Goal: Task Accomplishment & Management: Complete application form

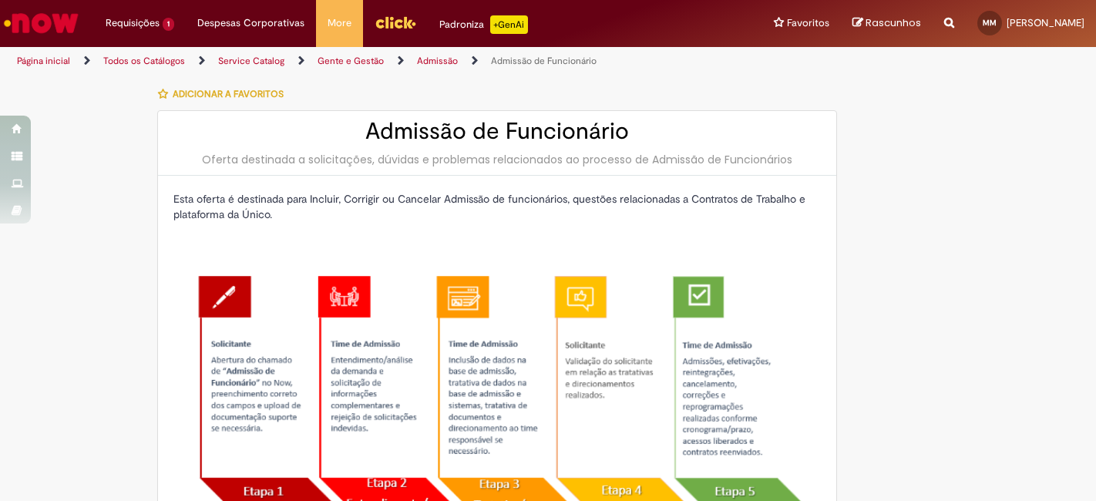
select select "**********"
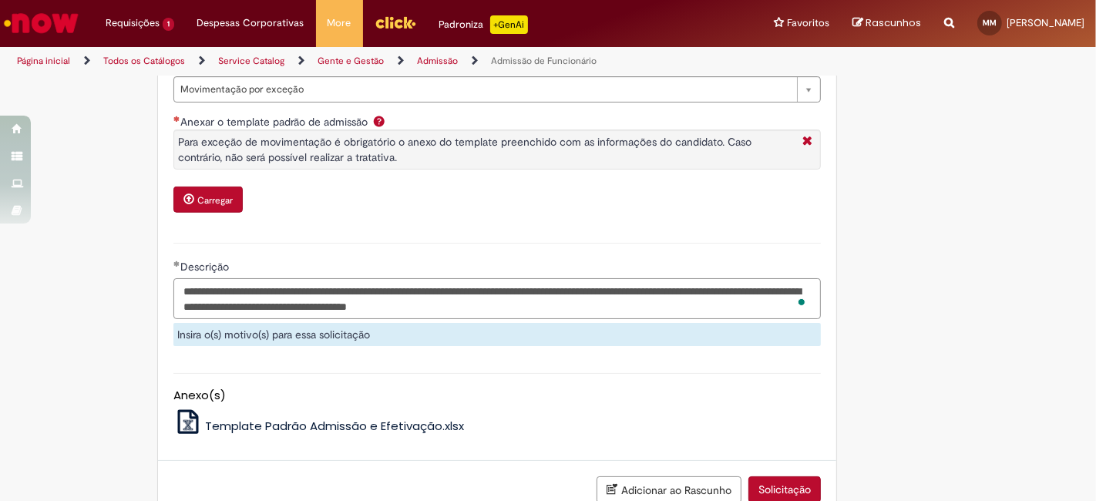
scroll to position [901, 0]
type textarea "**********"
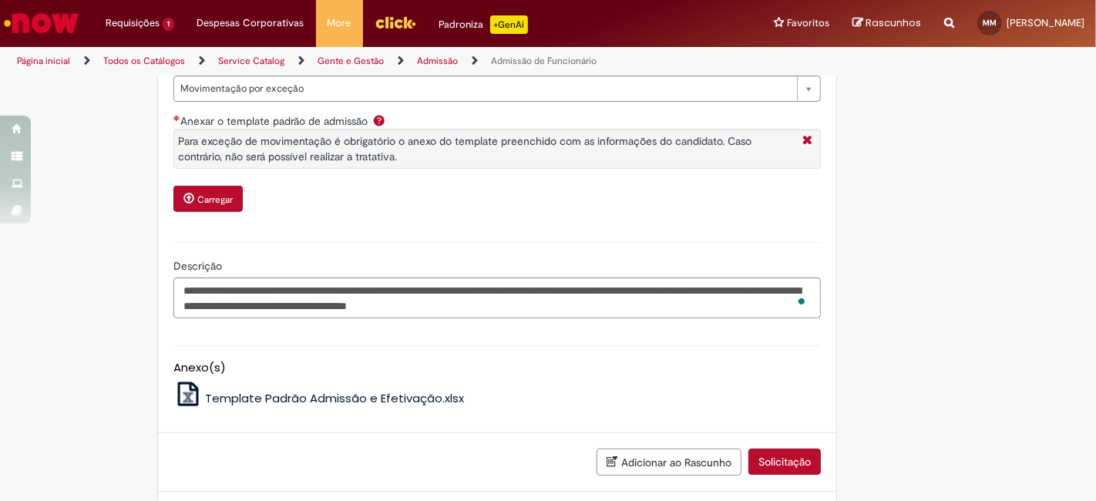
click at [198, 206] on small "Carregar" at bounding box center [214, 199] width 35 height 12
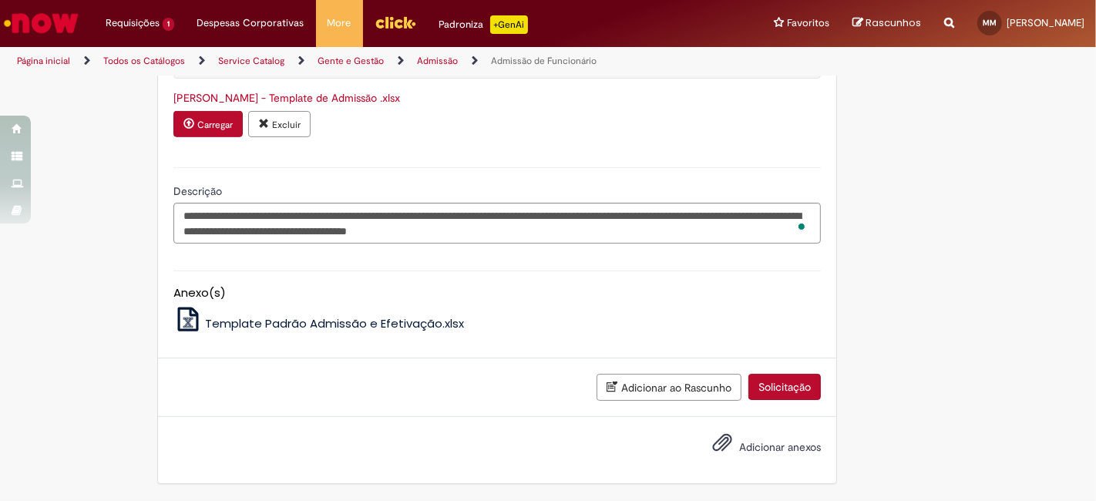
scroll to position [1030, 0]
click at [771, 393] on button "Solicitação" at bounding box center [784, 387] width 72 height 26
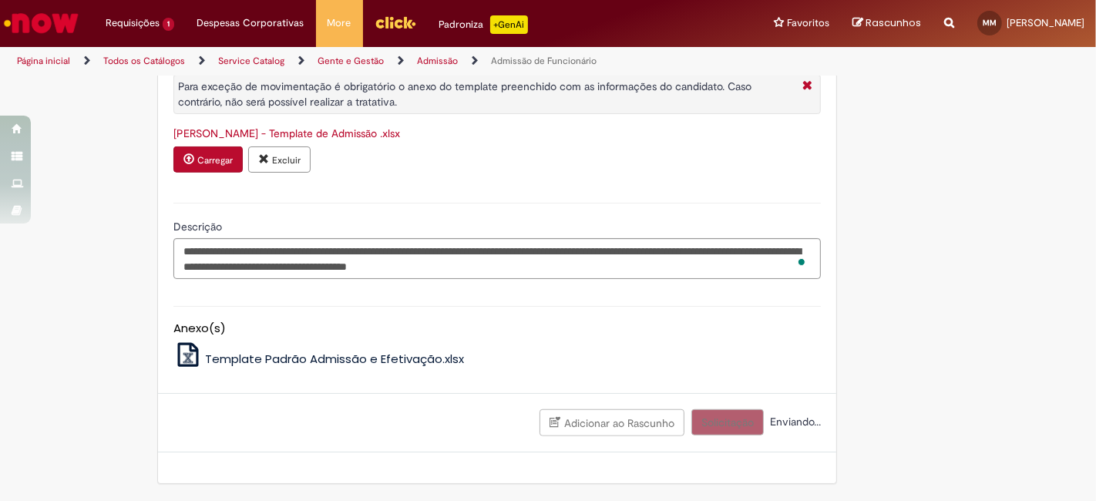
scroll to position [995, 0]
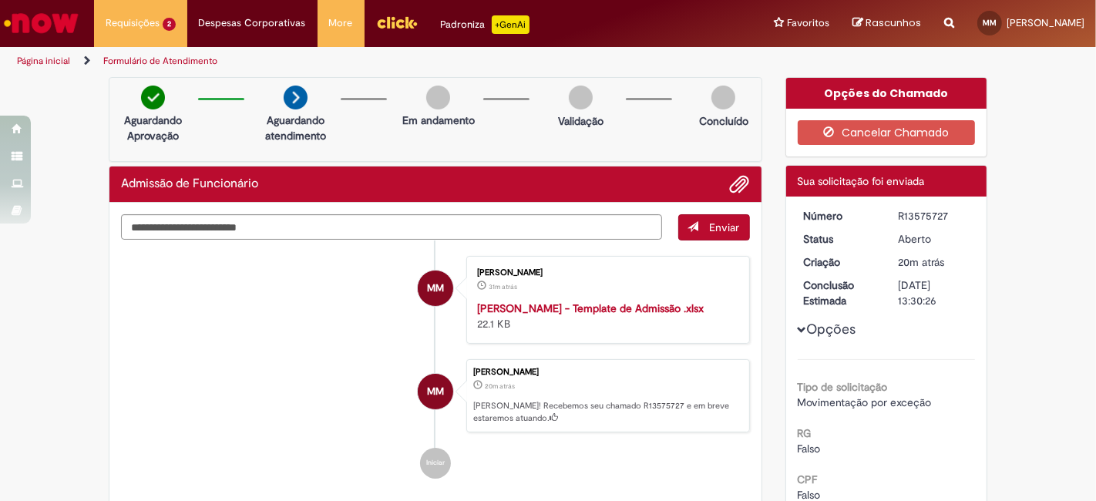
drag, startPoint x: 893, startPoint y: 212, endPoint x: 946, endPoint y: 220, distance: 53.7
click at [946, 220] on div "R13575727" at bounding box center [934, 215] width 72 height 15
copy div "R13575727"
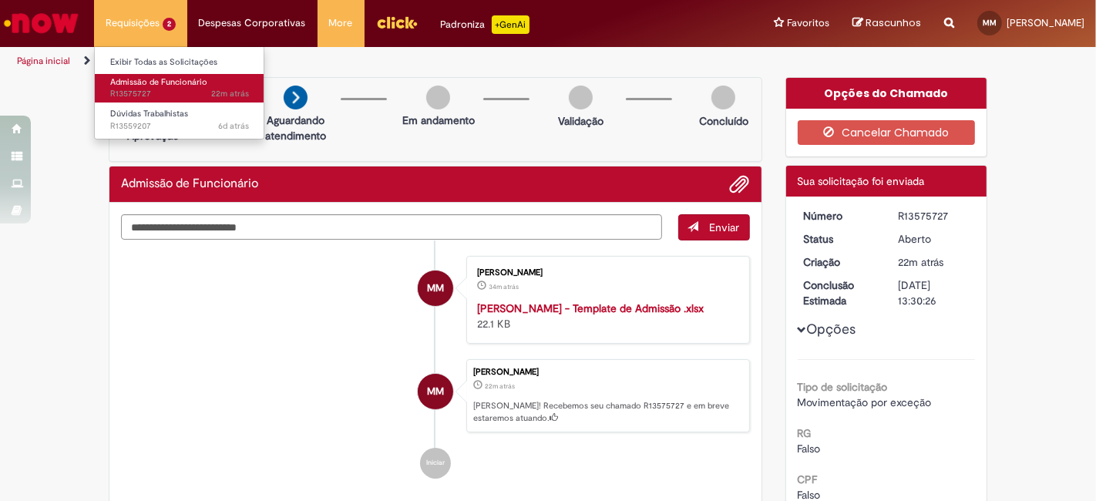
click at [135, 82] on span "Admissão de Funcionário" at bounding box center [158, 82] width 97 height 12
